Goal: Task Accomplishment & Management: Manage account settings

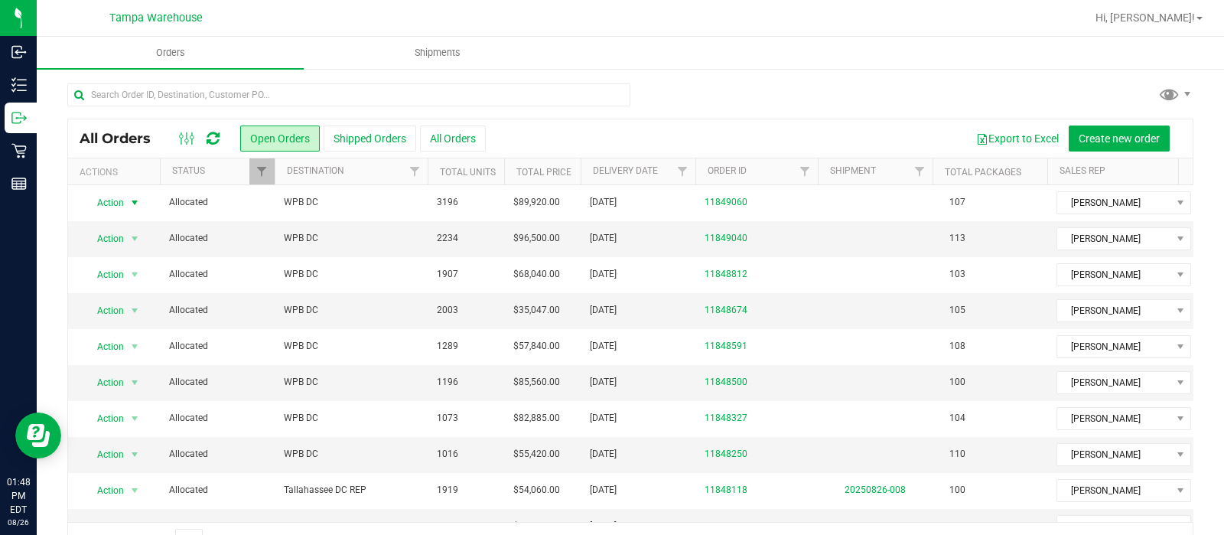
click at [221, 147] on div "All Orders Open Orders Shipped Orders All Orders Export to Excel Create new ord…" at bounding box center [630, 138] width 1125 height 38
click at [211, 137] on icon at bounding box center [213, 138] width 13 height 15
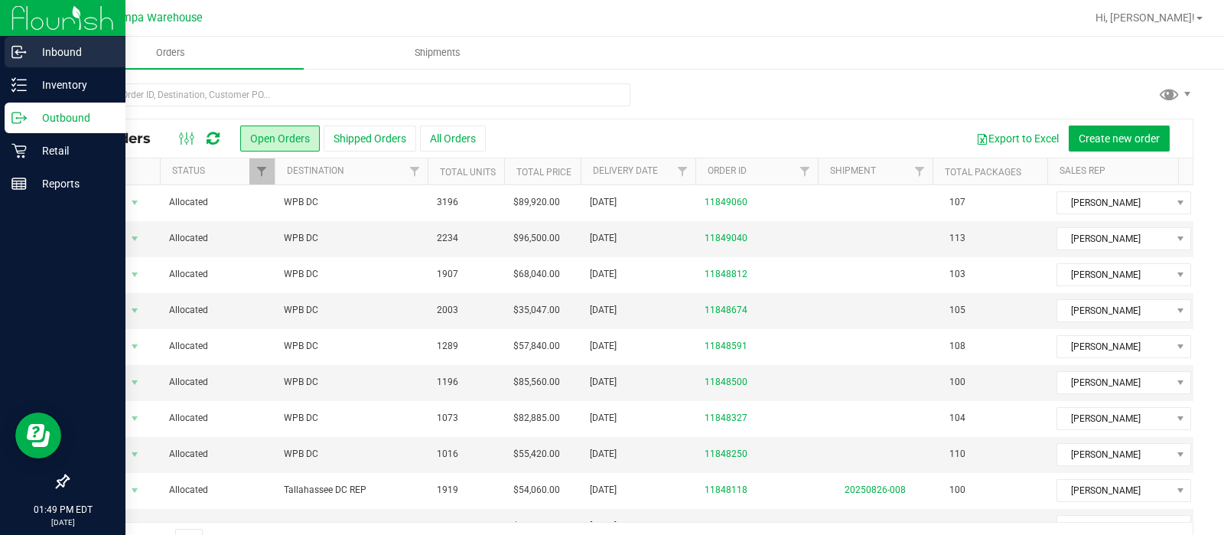
click at [46, 55] on p "Inbound" at bounding box center [73, 52] width 92 height 18
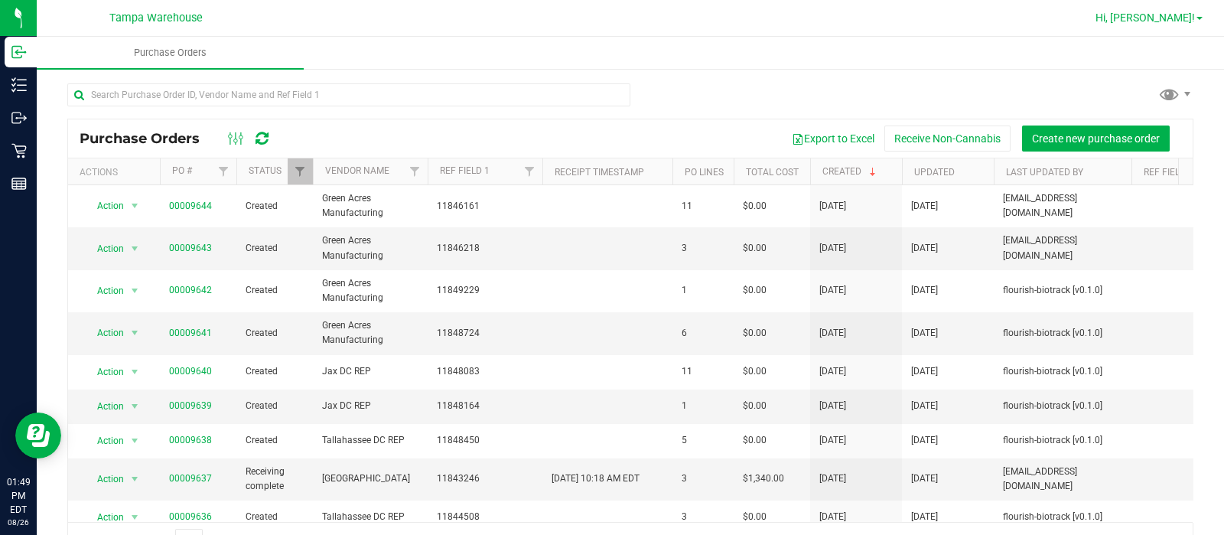
click at [1182, 10] on link "Hi, [PERSON_NAME]!" at bounding box center [1149, 18] width 119 height 16
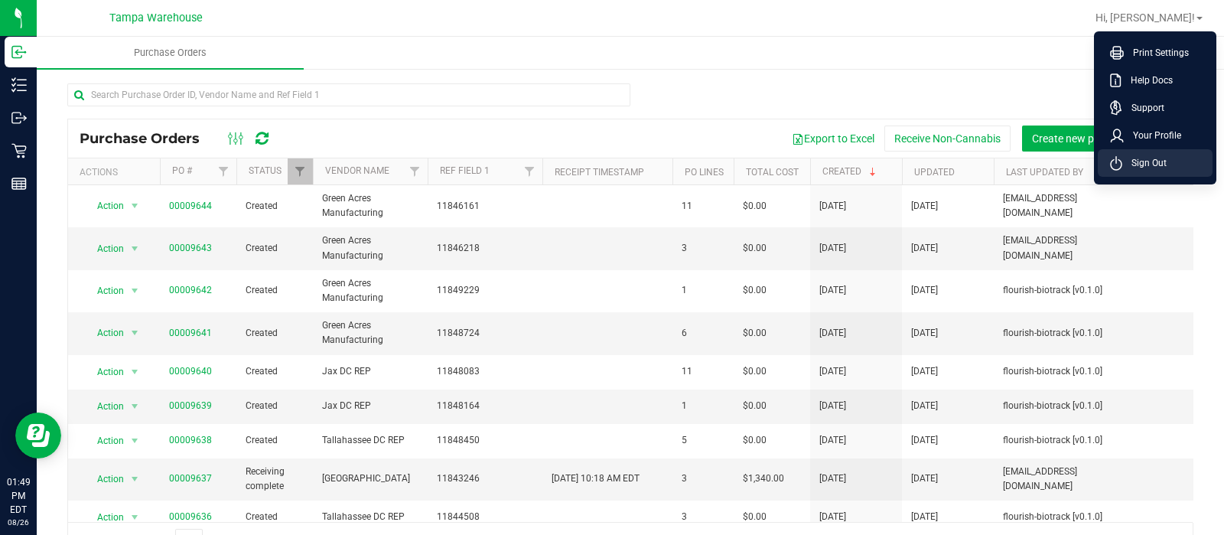
click at [1152, 157] on span "Sign Out" at bounding box center [1144, 162] width 44 height 15
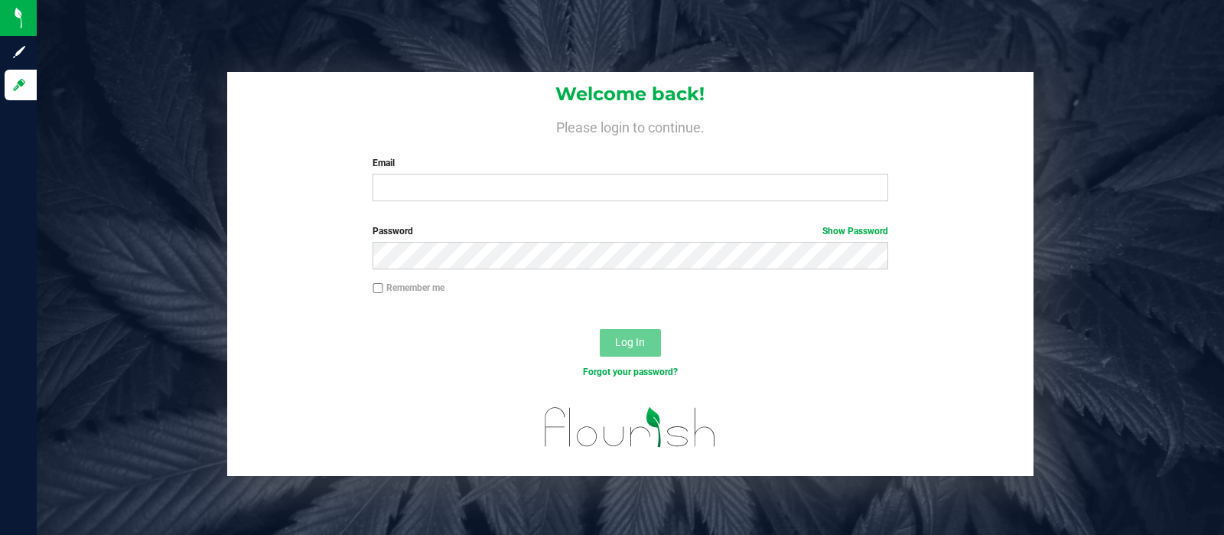
click at [544, 175] on input "Email" at bounding box center [630, 188] width 515 height 28
type input "[EMAIL_ADDRESS][DOMAIN_NAME]"
click at [600, 329] on button "Log In" at bounding box center [630, 343] width 61 height 28
